Goal: Navigation & Orientation: Find specific page/section

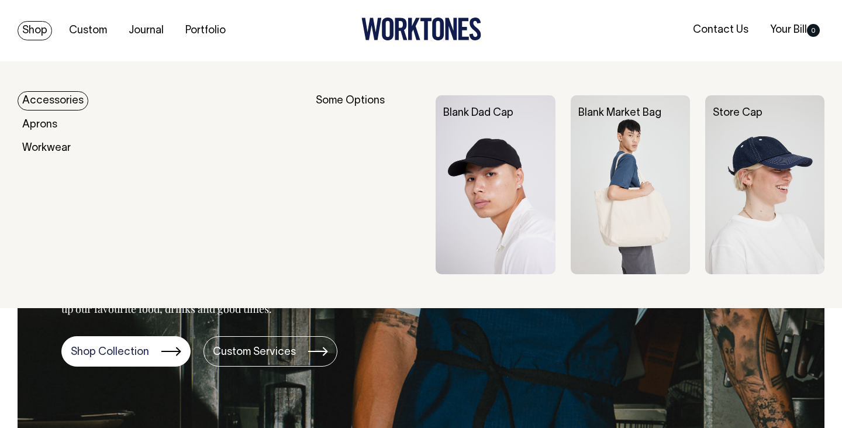
click at [68, 98] on link "Accessories" at bounding box center [53, 100] width 71 height 19
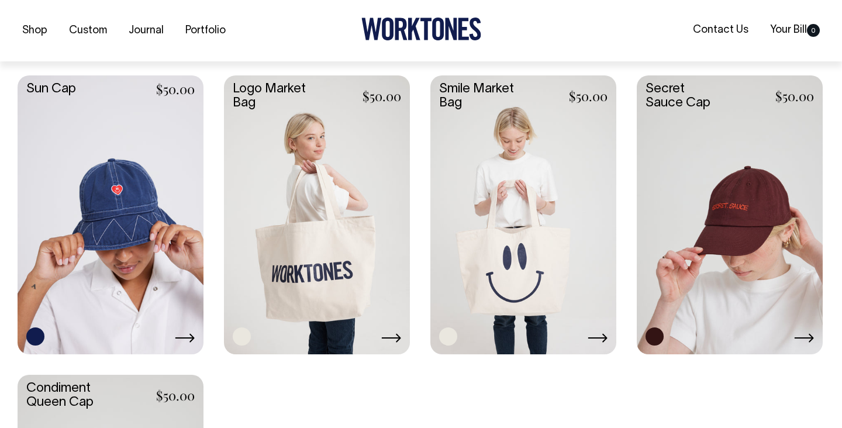
scroll to position [884, 0]
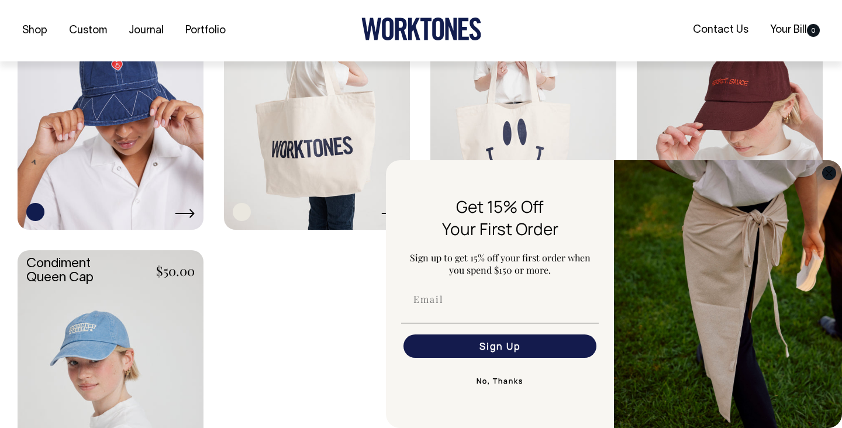
click at [829, 172] on icon "Close dialog" at bounding box center [829, 173] width 6 height 6
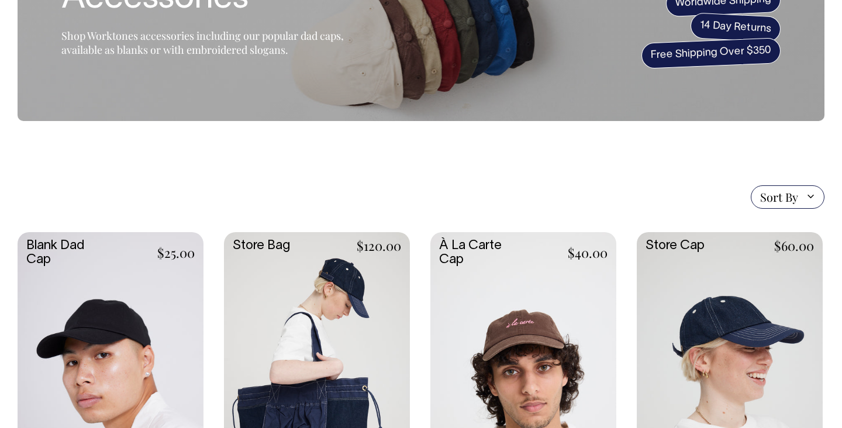
scroll to position [128, 0]
